Goal: Task Accomplishment & Management: Use online tool/utility

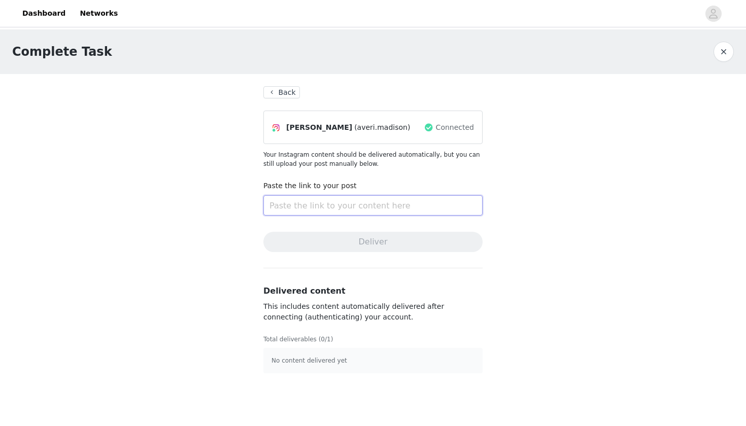
click at [310, 197] on input "text" at bounding box center [372, 205] width 219 height 20
paste input "[URL][DOMAIN_NAME]"
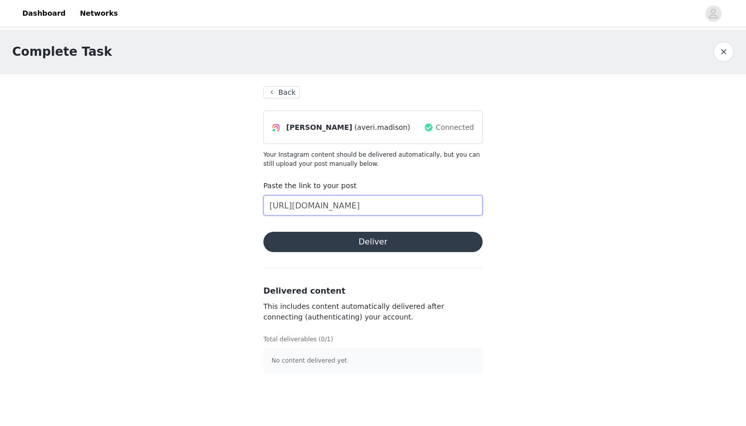
type input "[URL][DOMAIN_NAME]"
click at [329, 237] on button "Deliver" at bounding box center [372, 242] width 219 height 20
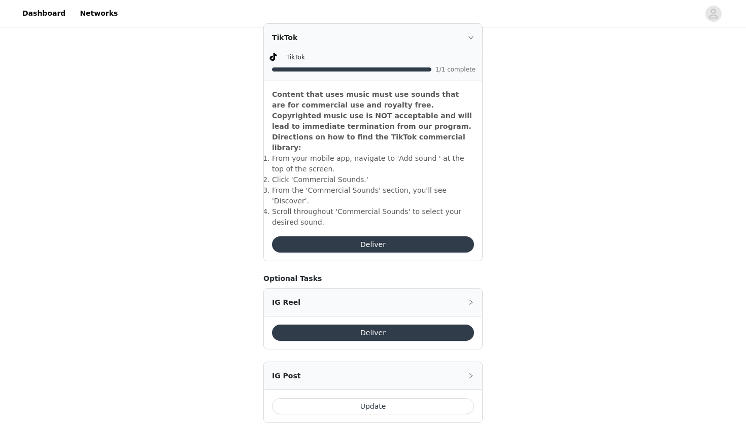
scroll to position [300, 0]
click at [348, 399] on button "Update" at bounding box center [373, 407] width 202 height 16
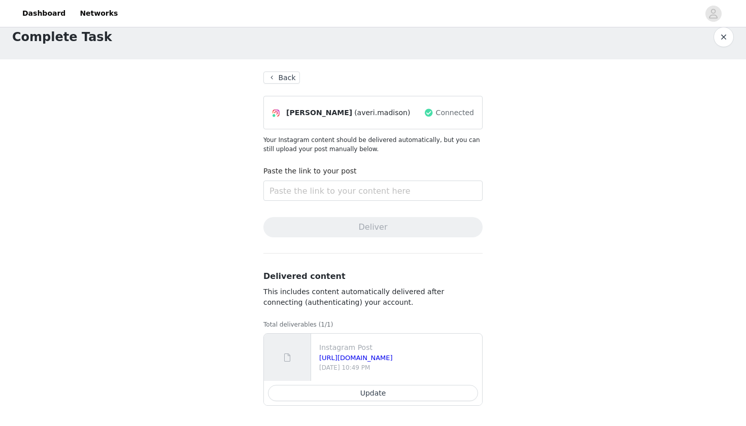
scroll to position [15, 0]
click at [367, 187] on input "text" at bounding box center [372, 191] width 219 height 20
paste input "[URL][DOMAIN_NAME]"
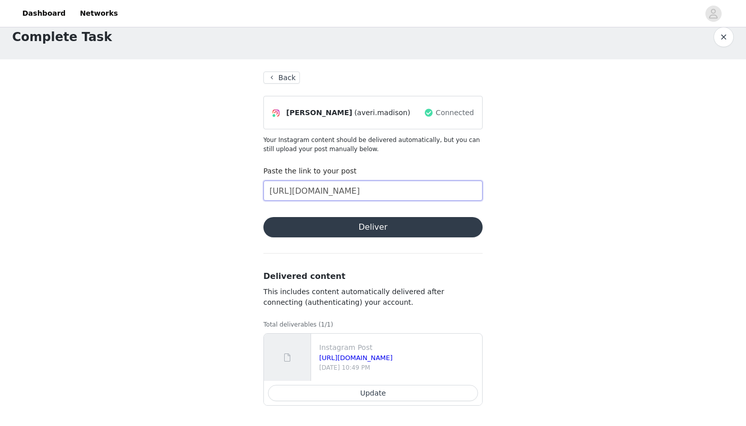
type input "[URL][DOMAIN_NAME]"
click at [331, 230] on button "Deliver" at bounding box center [372, 227] width 219 height 20
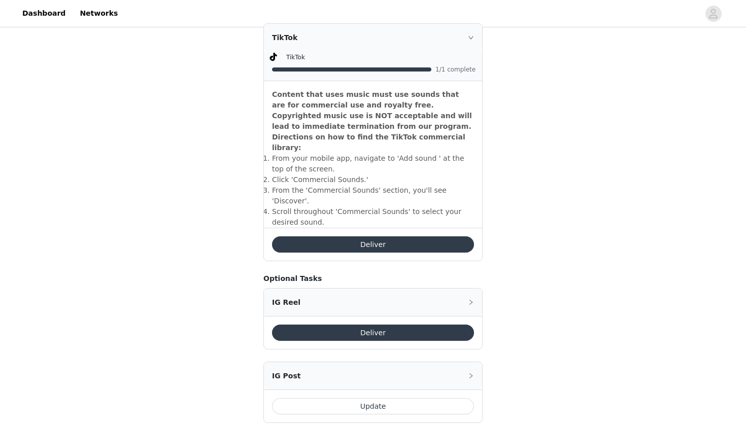
scroll to position [300, 0]
click at [343, 399] on button "Update" at bounding box center [373, 407] width 202 height 16
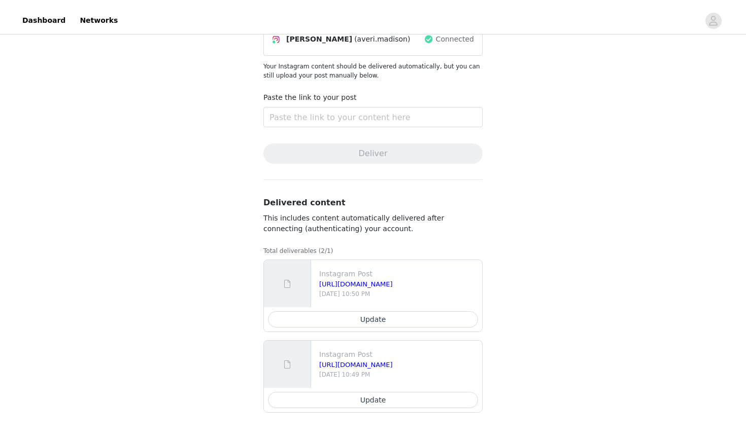
scroll to position [81, 0]
